Goal: Obtain resource: Download file/media

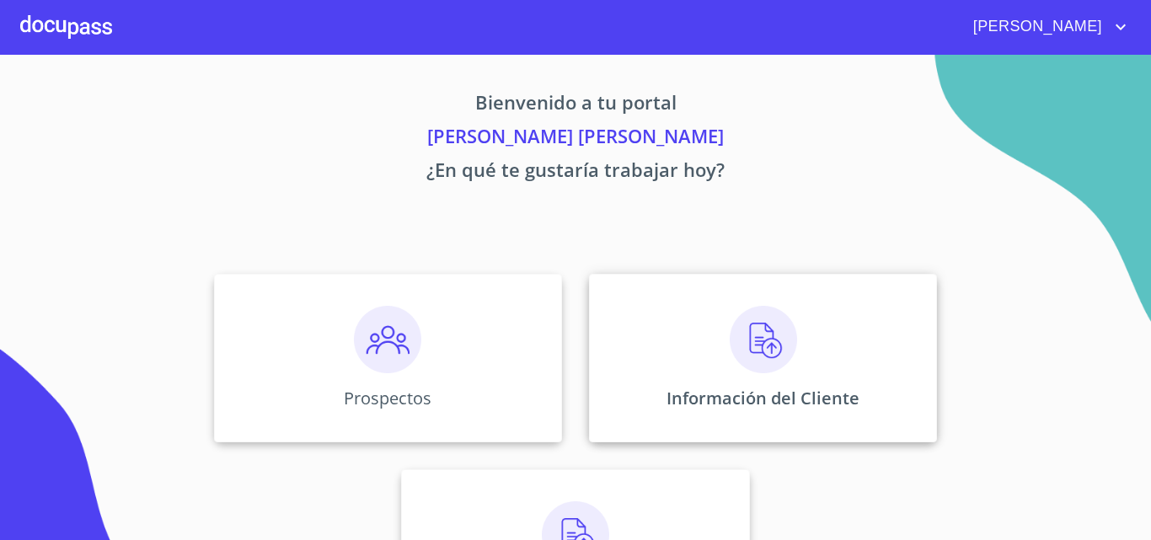
click at [661, 346] on div "Información del Cliente" at bounding box center [763, 358] width 348 height 169
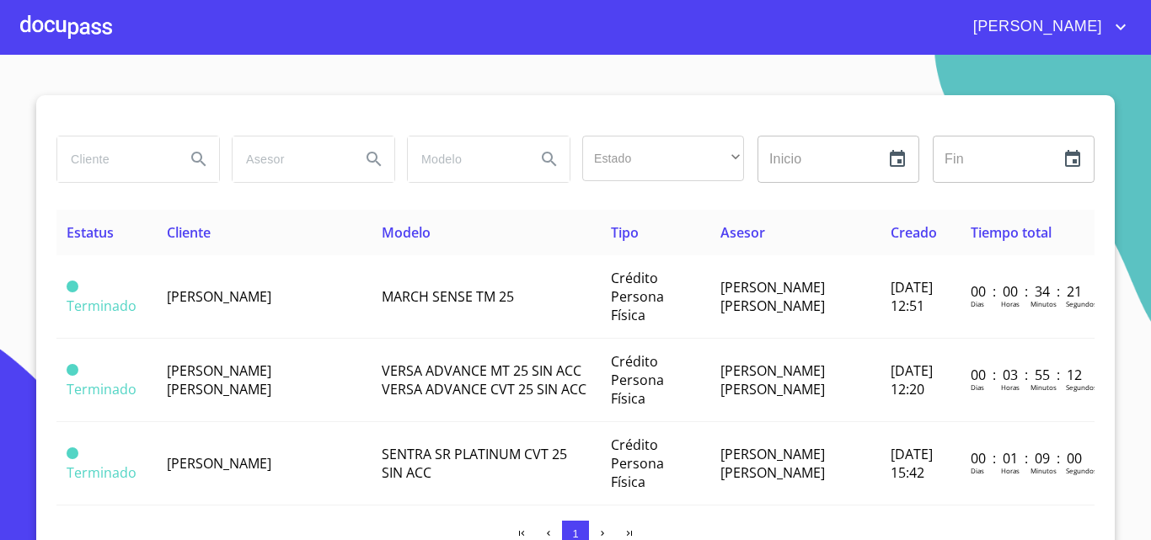
click at [230, 297] on td "[PERSON_NAME]" at bounding box center [264, 296] width 215 height 83
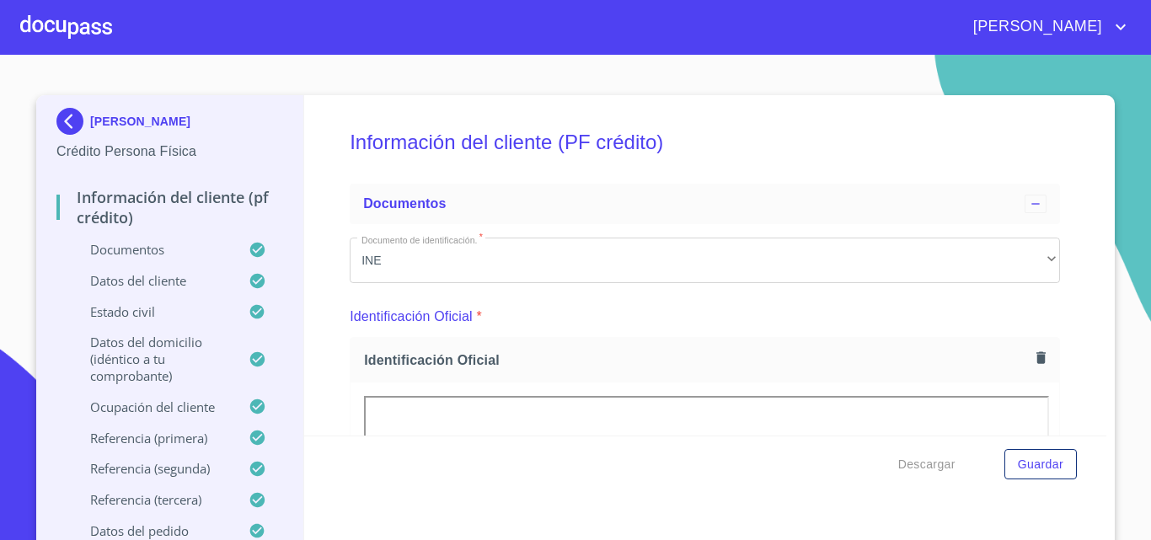
click at [1095, 436] on div "Descargar Guardar" at bounding box center [705, 464] width 803 height 57
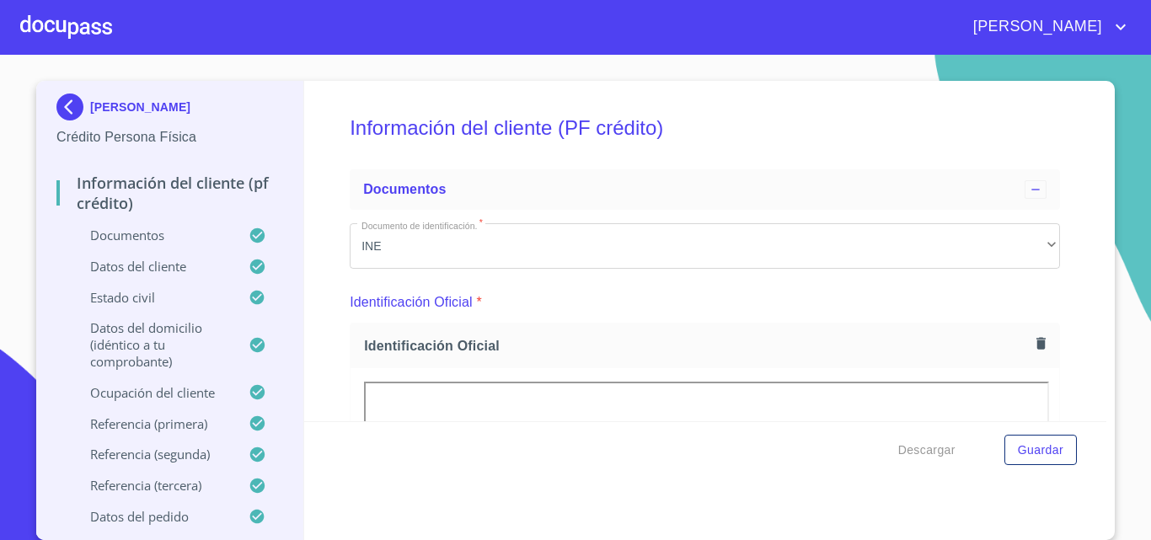
click at [1095, 428] on div "Descargar Guardar" at bounding box center [705, 449] width 803 height 57
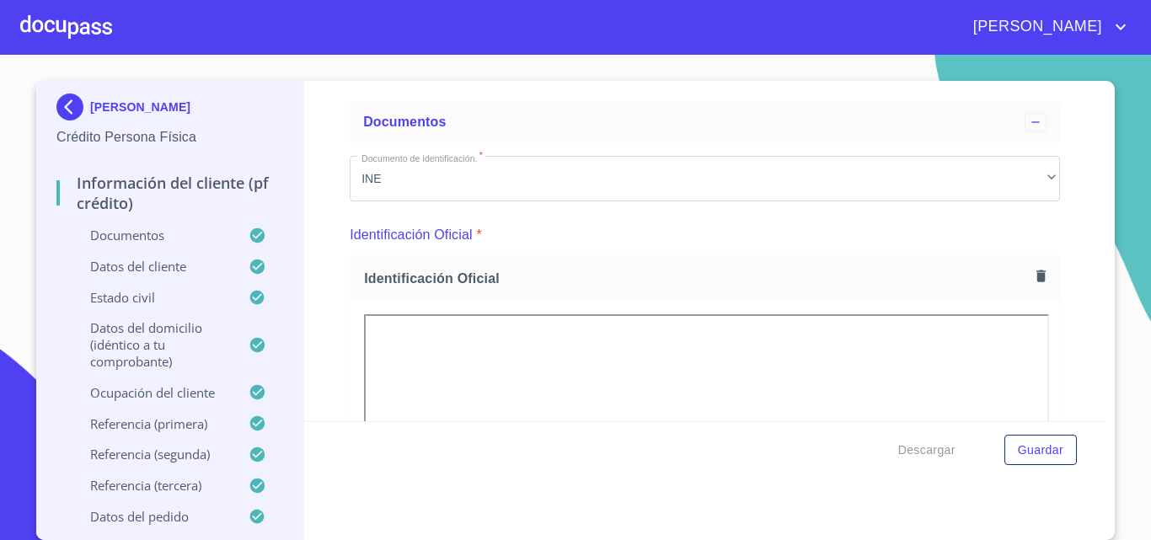
click at [1095, 428] on div "Descargar Guardar" at bounding box center [705, 449] width 803 height 57
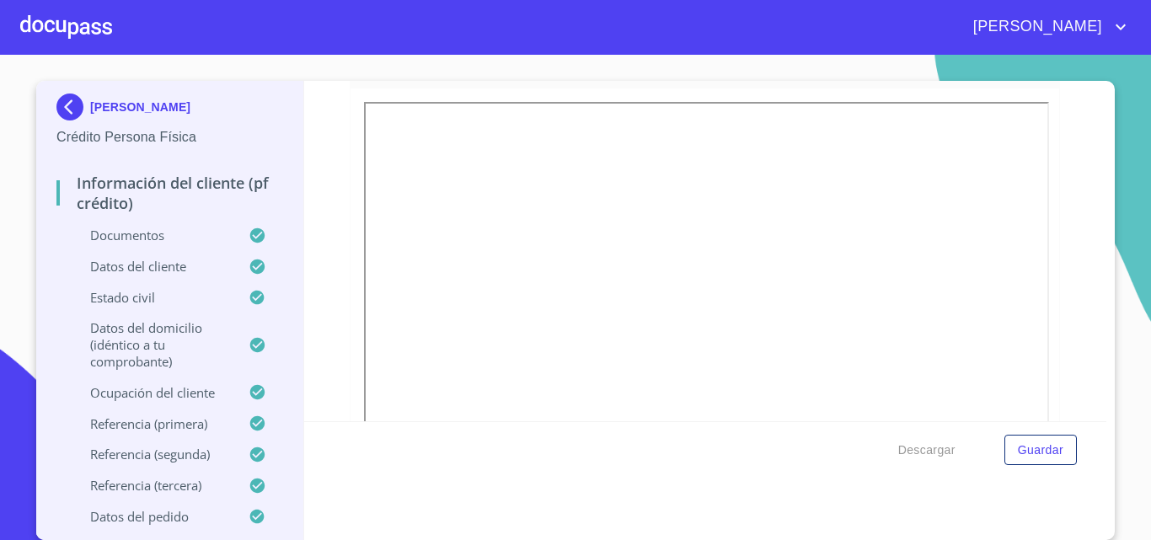
scroll to position [270, 0]
